Goal: Task Accomplishment & Management: Manage account settings

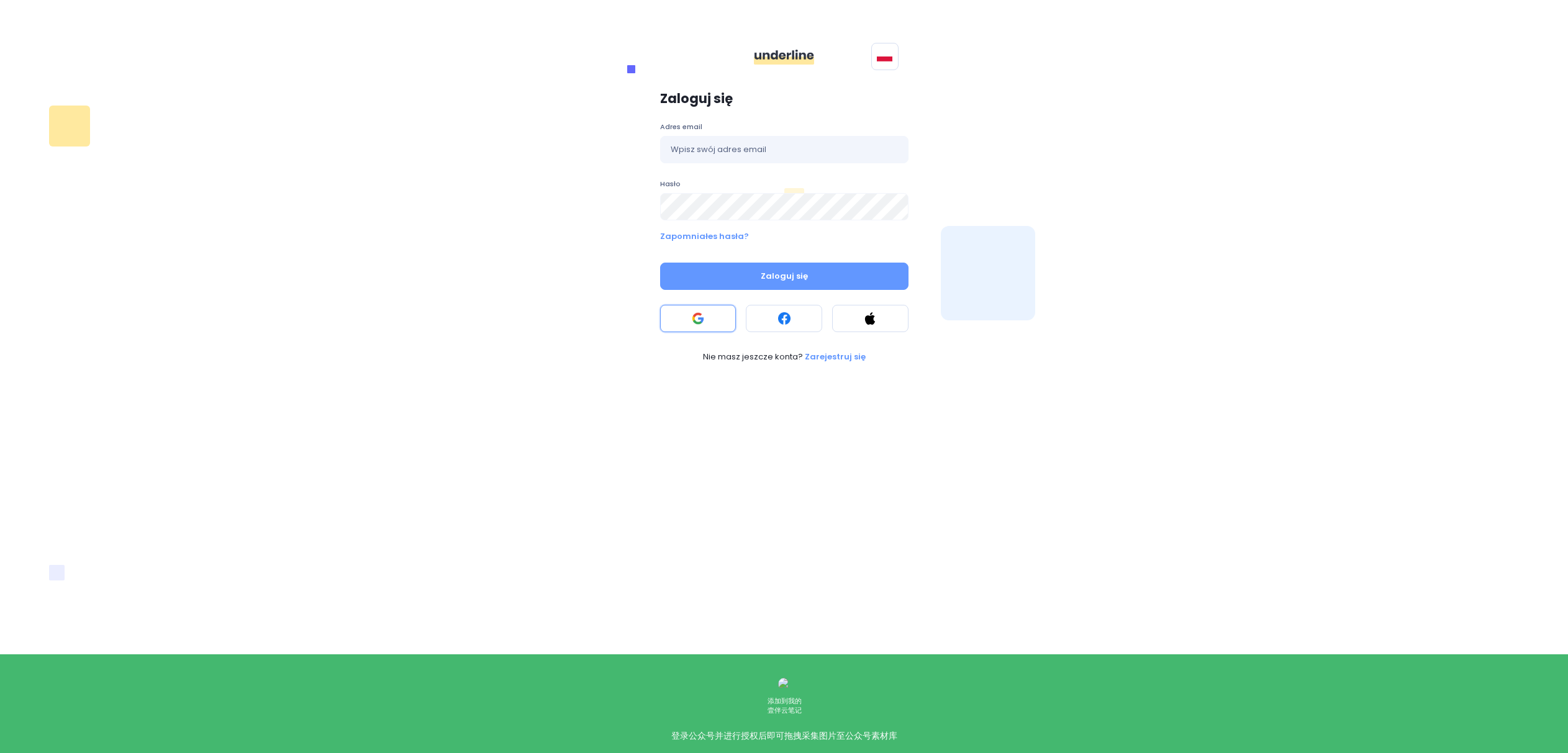
click at [705, 317] on button at bounding box center [698, 319] width 76 height 28
click at [684, 324] on button at bounding box center [698, 319] width 76 height 28
drag, startPoint x: 1142, startPoint y: 77, endPoint x: 1107, endPoint y: 1, distance: 83.7
click at [1142, 77] on div "Polski English Zaloguj się Adres email Hasło Zapomniałes hasła? Zaloguj się Nie…" at bounding box center [784, 369] width 835 height 753
